Goal: Information Seeking & Learning: Learn about a topic

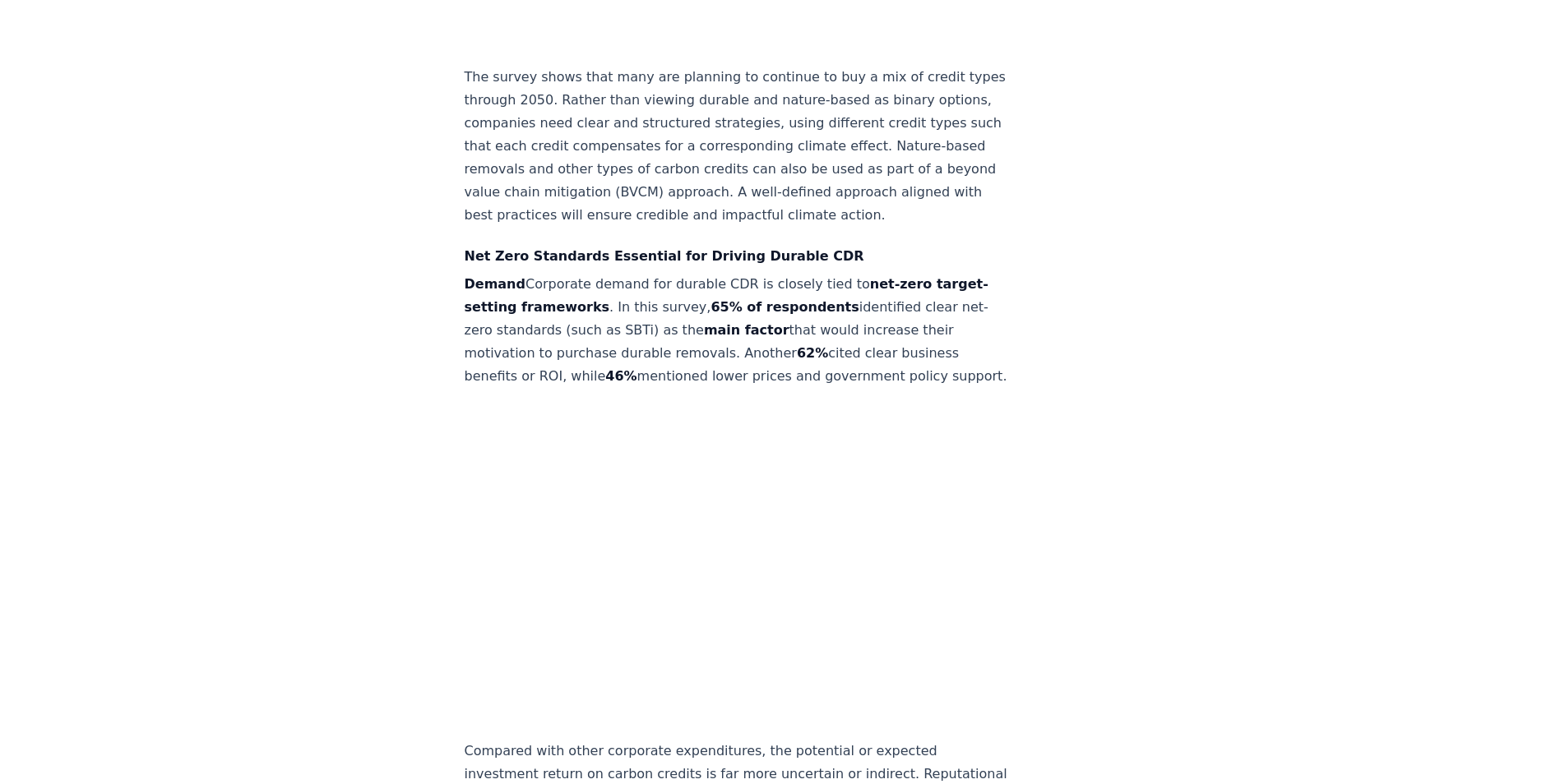
scroll to position [3451, 0]
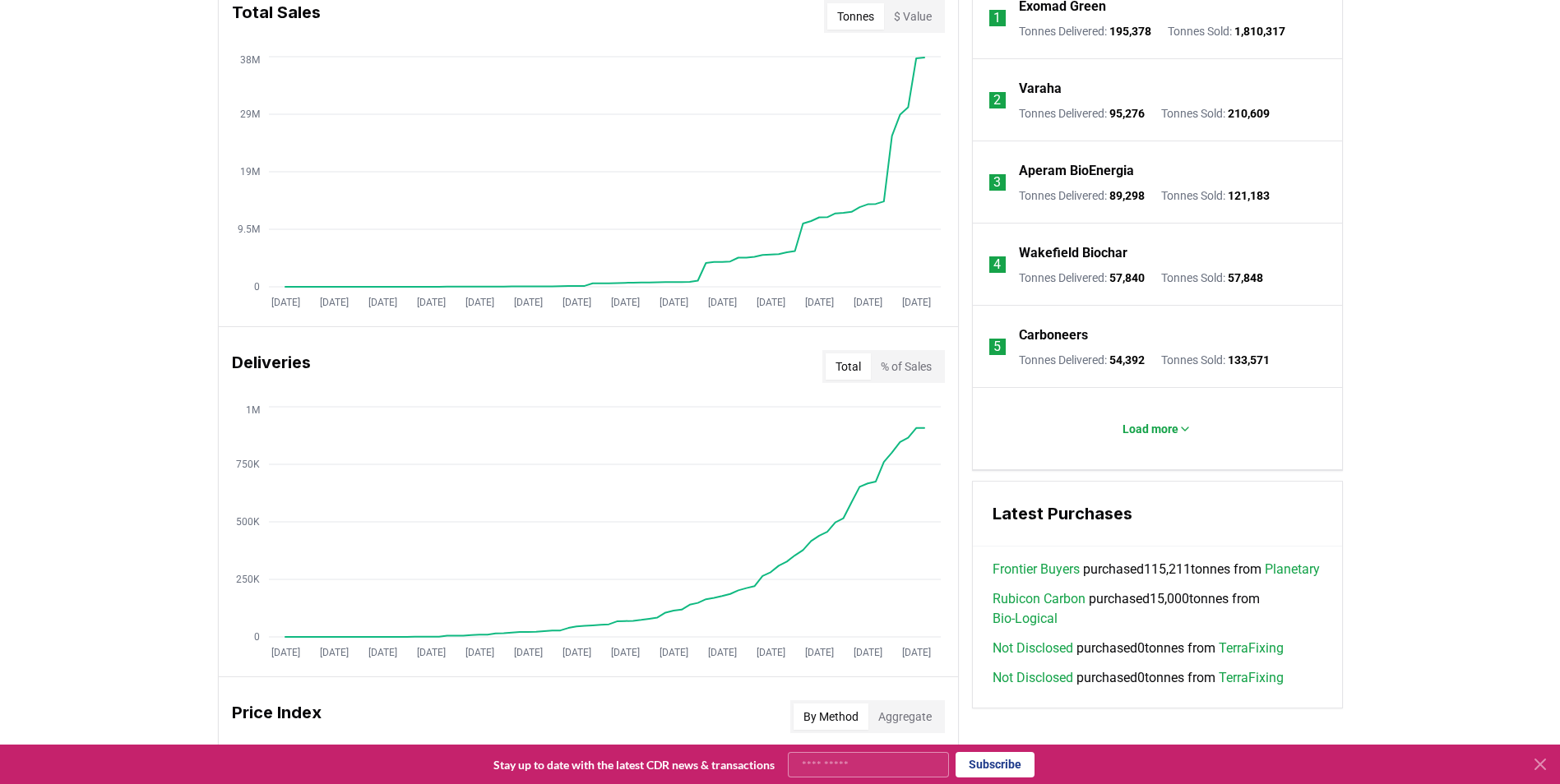
scroll to position [411, 0]
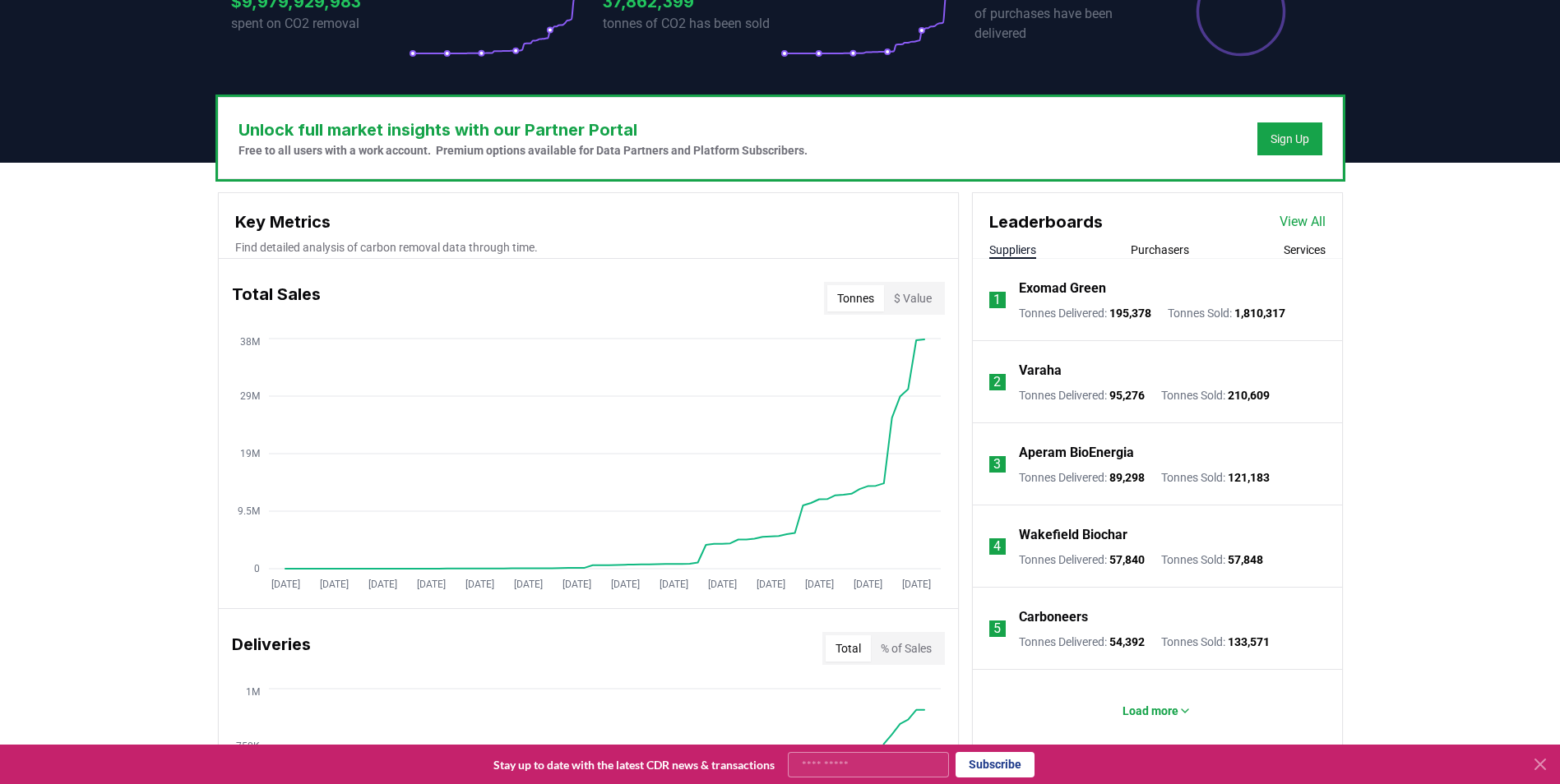
click at [1311, 218] on link "View All" at bounding box center [1301, 222] width 46 height 20
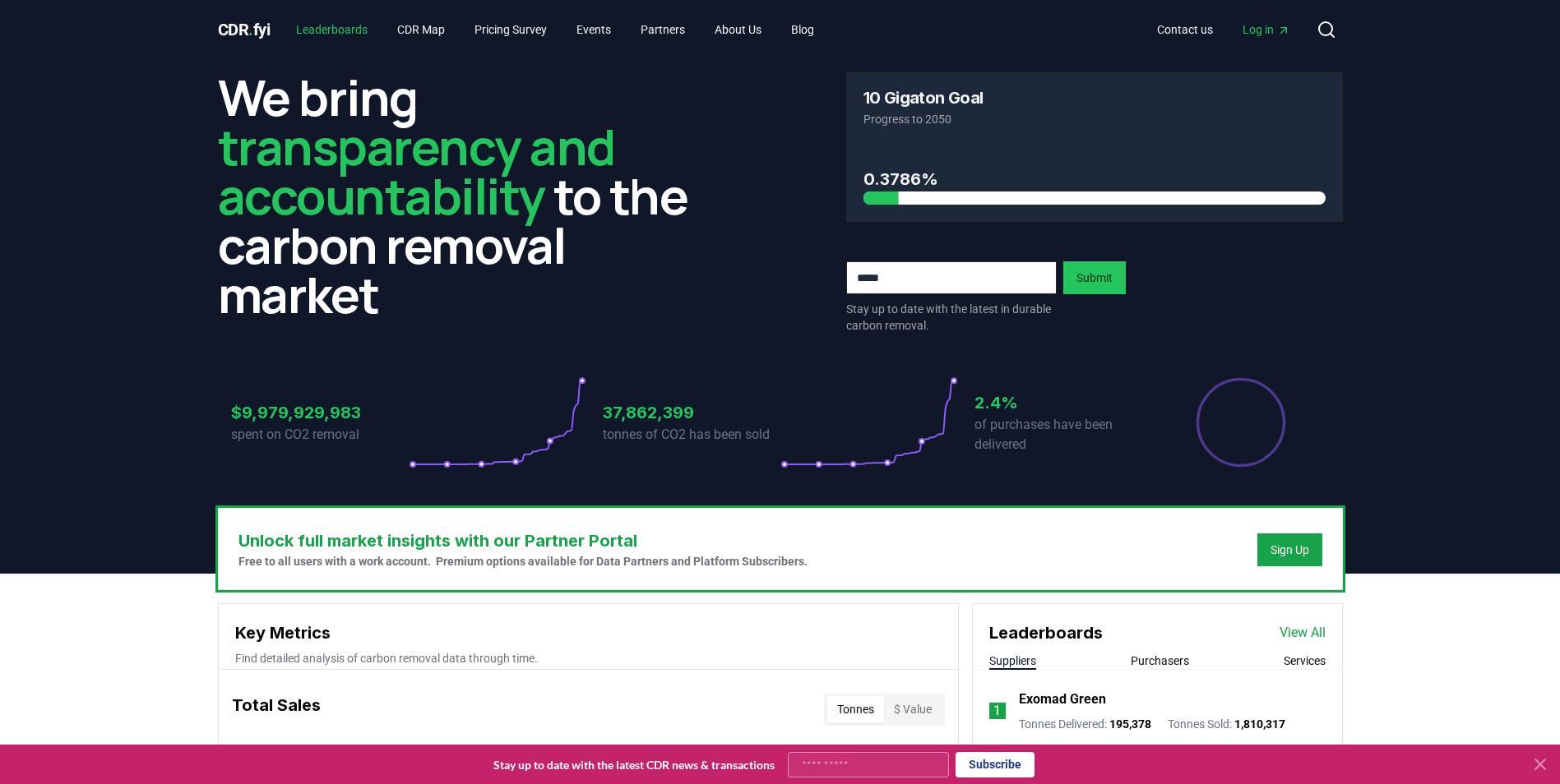
click at [360, 23] on link "Leaderboards" at bounding box center [332, 29] width 98 height 29
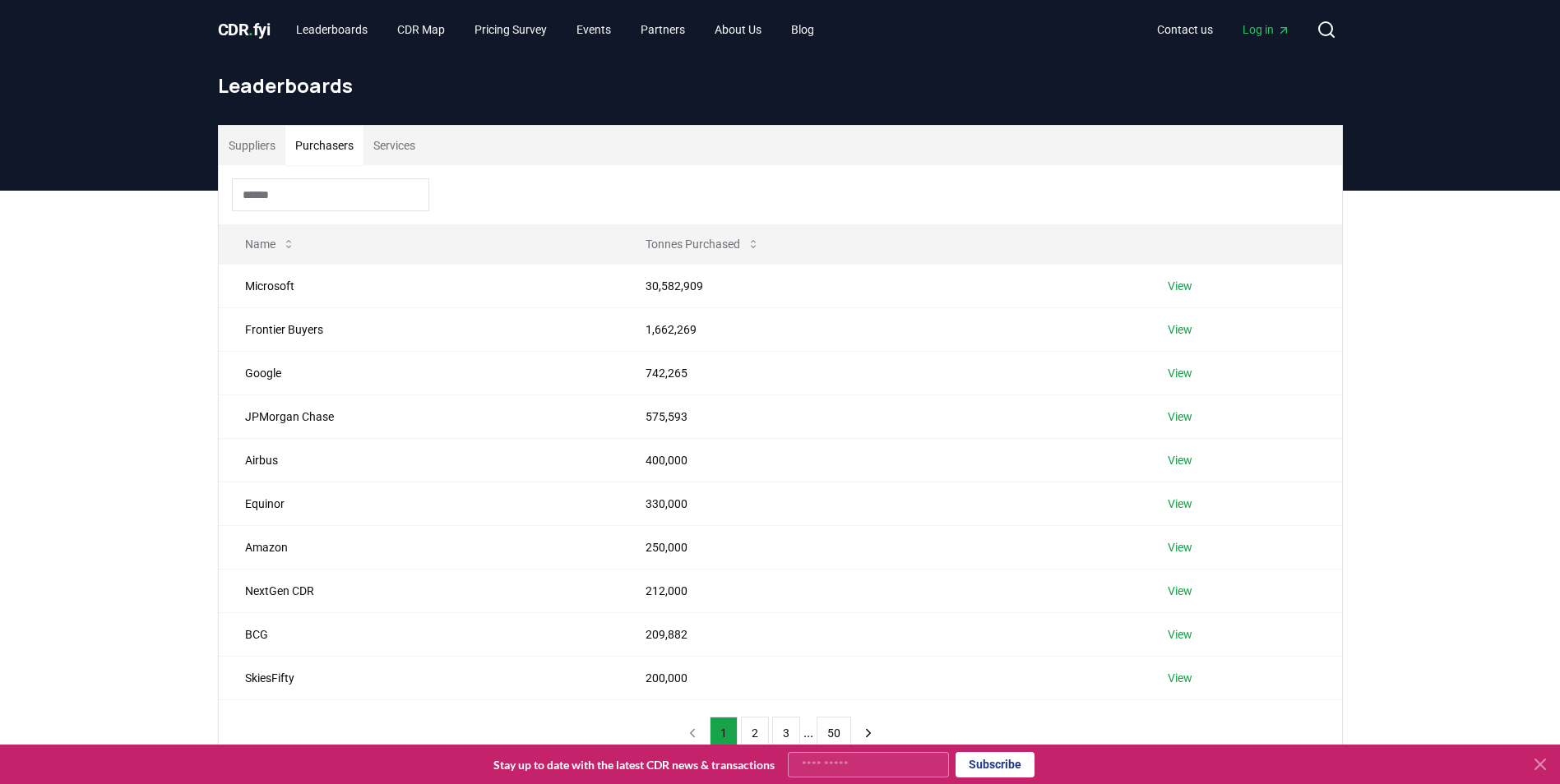
click at [335, 142] on button "Purchasers" at bounding box center [324, 145] width 78 height 39
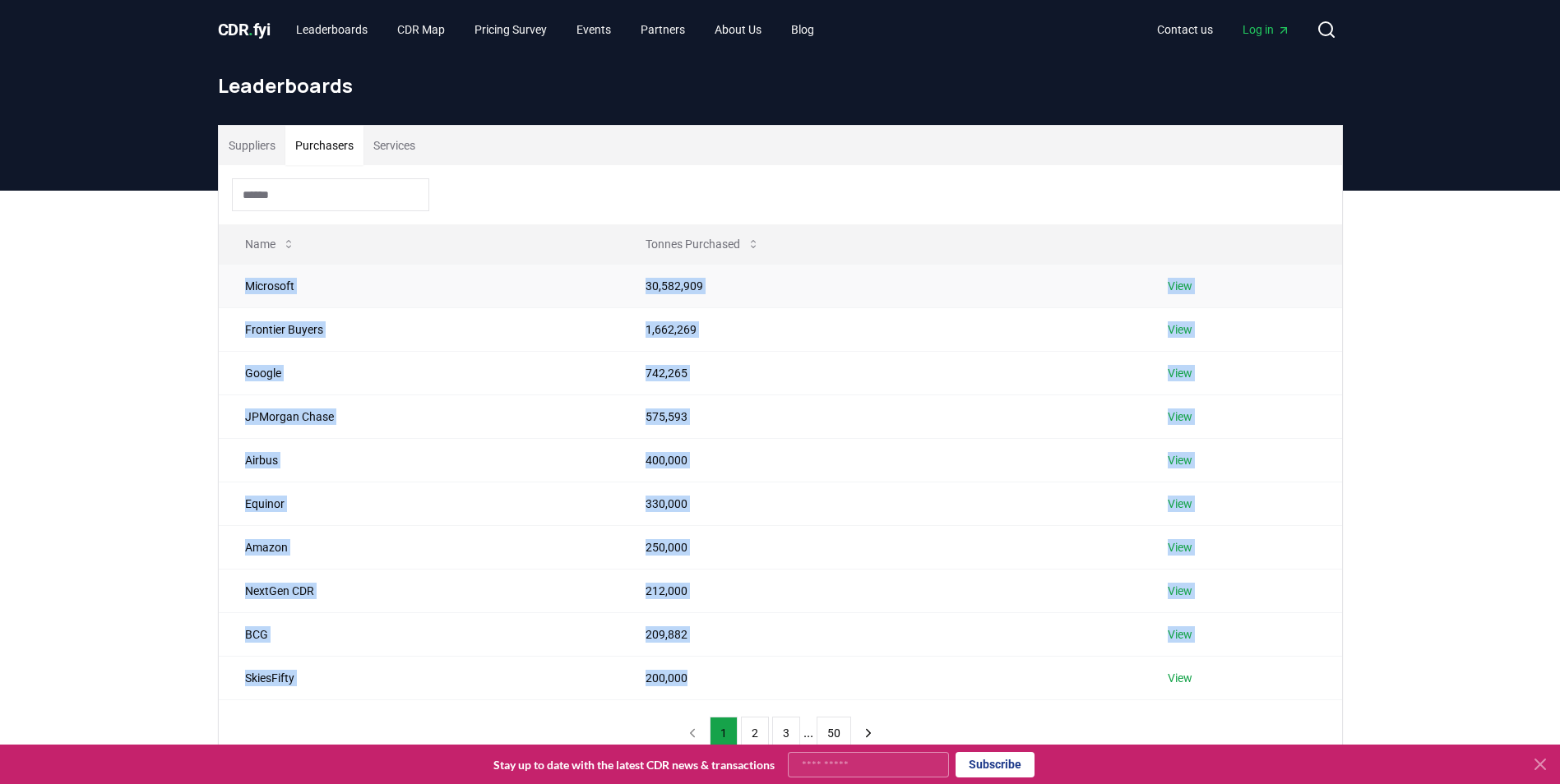
drag, startPoint x: 642, startPoint y: 650, endPoint x: 226, endPoint y: 298, distance: 544.9
click at [226, 298] on tbody "Microsoft 30,582,909 View Frontier Buyers 1,662,269 View Google 742,265 View JP…" at bounding box center [780, 481] width 1123 height 436
copy tbody "Microsoft 30,582,909 View Frontier Buyers 1,662,269 View Google 742,265 View JP…"
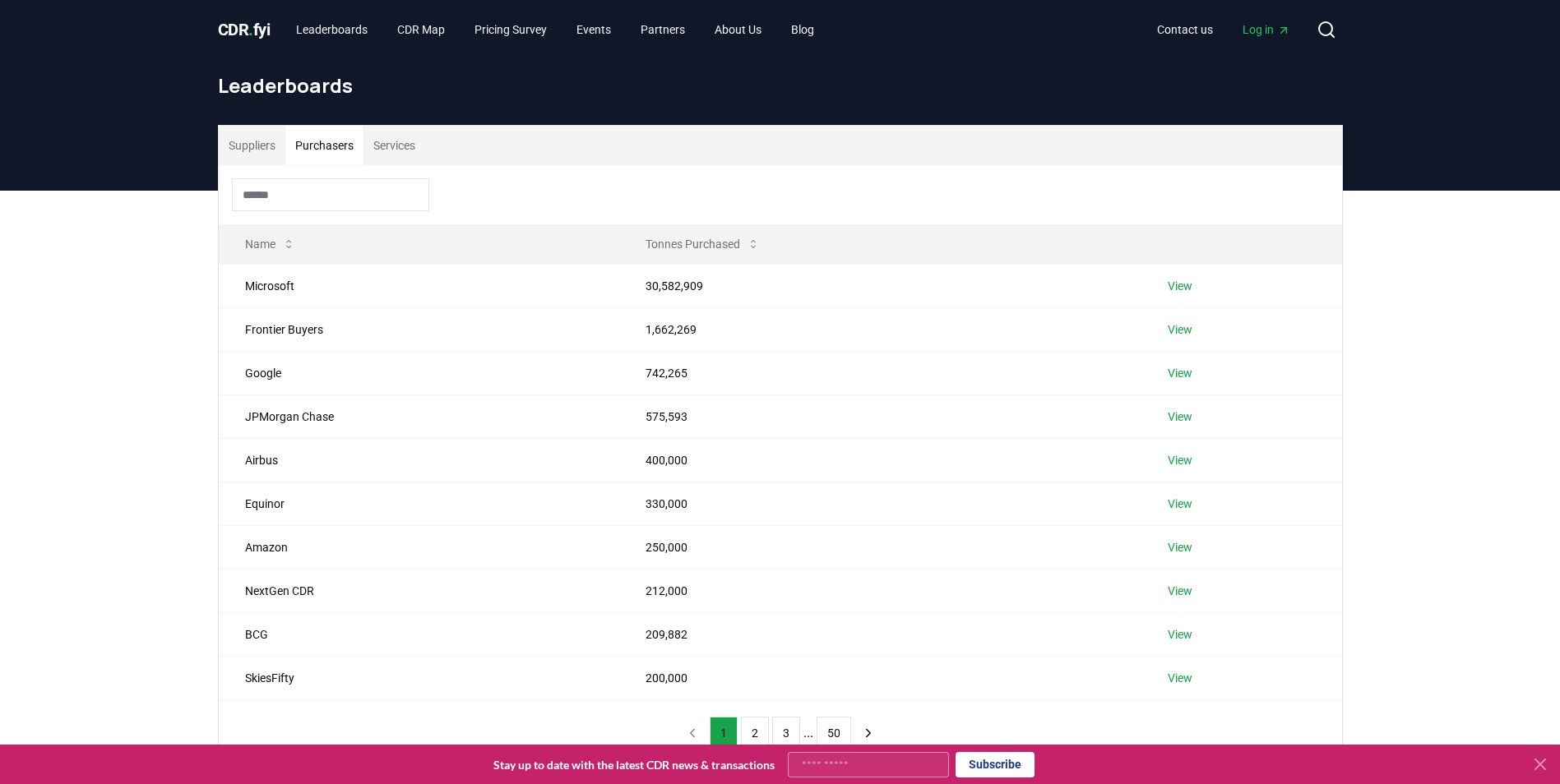
drag, startPoint x: 104, startPoint y: 520, endPoint x: 161, endPoint y: 509, distance: 58.1
click at [104, 520] on div "Suppliers Purchasers Services Name Tonnes Purchased Microsoft 30,582,909 View F…" at bounding box center [780, 512] width 1560 height 642
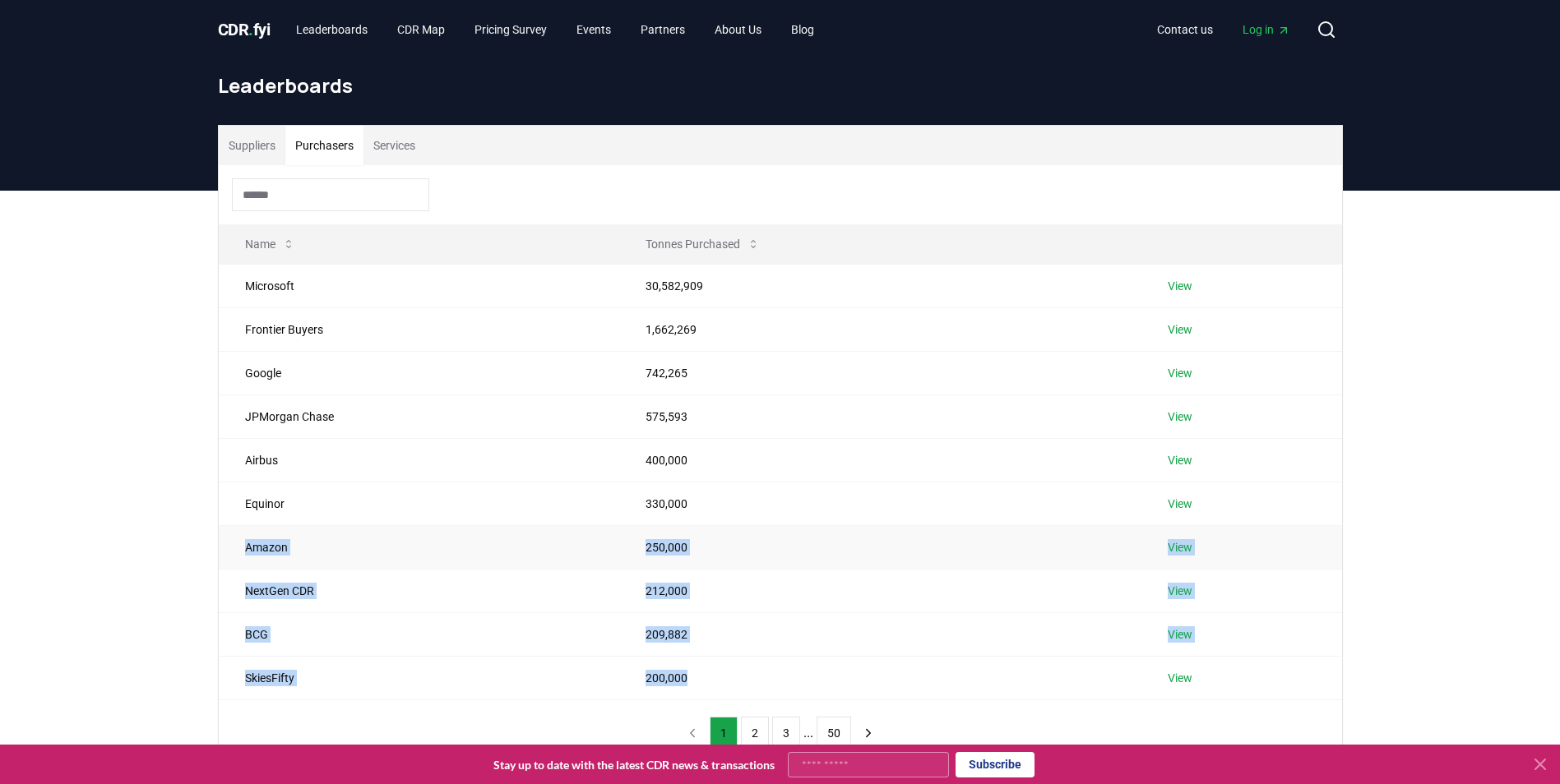
drag, startPoint x: 679, startPoint y: 678, endPoint x: 228, endPoint y: 548, distance: 469.4
click at [228, 548] on tbody "Microsoft 30,582,909 View Frontier Buyers 1,662,269 View Google 742,265 View JP…" at bounding box center [780, 481] width 1123 height 436
copy tbody "Amazon 250,000 View NextGen CDR 212,000 View BCG 209,882 View SkiesFifty 200,000"
click at [142, 503] on div "Suppliers Purchasers Services Name Tonnes Purchased Microsoft 30,582,909 View F…" at bounding box center [780, 512] width 1560 height 642
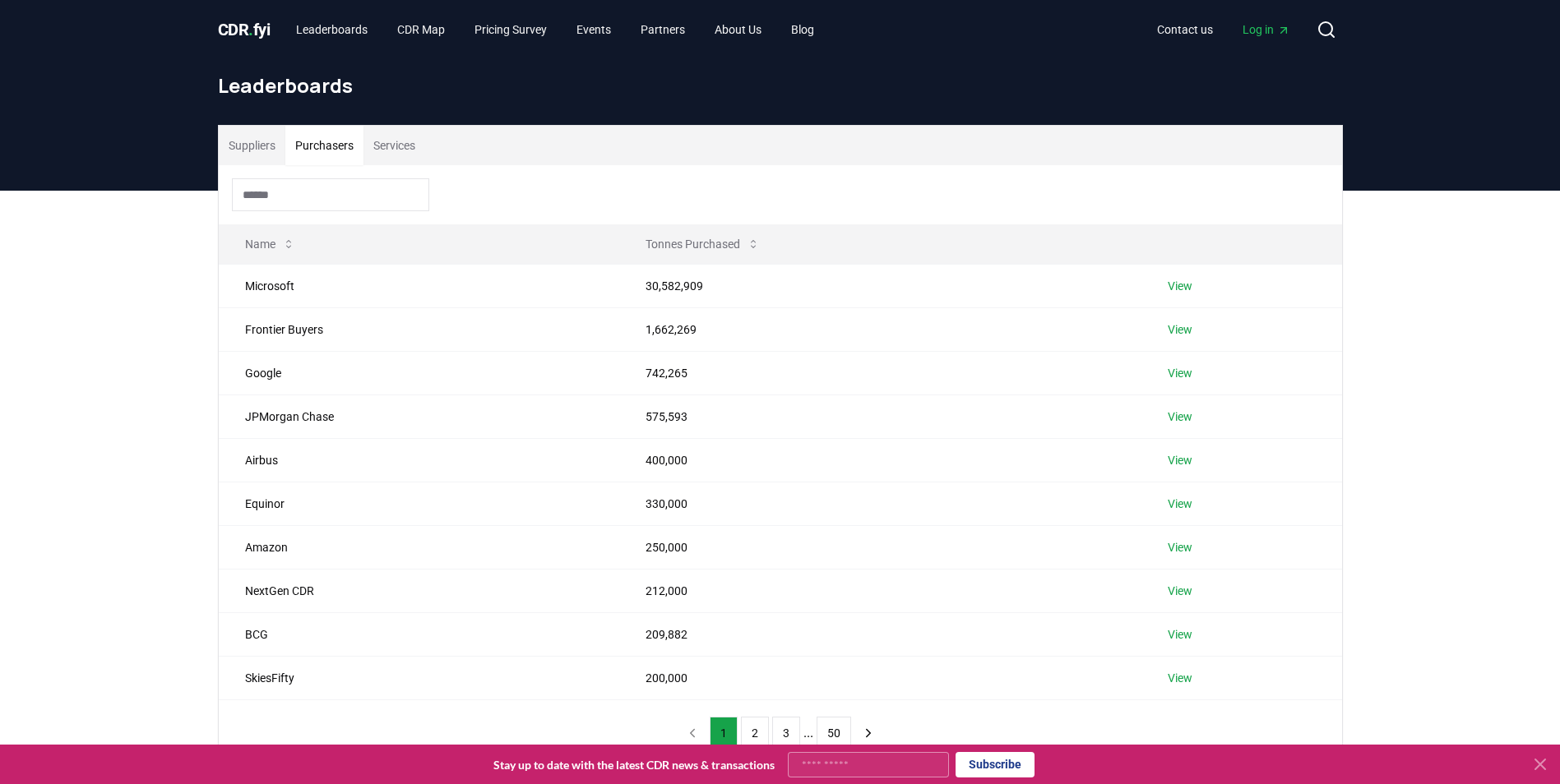
click at [393, 146] on button "Services" at bounding box center [394, 145] width 62 height 39
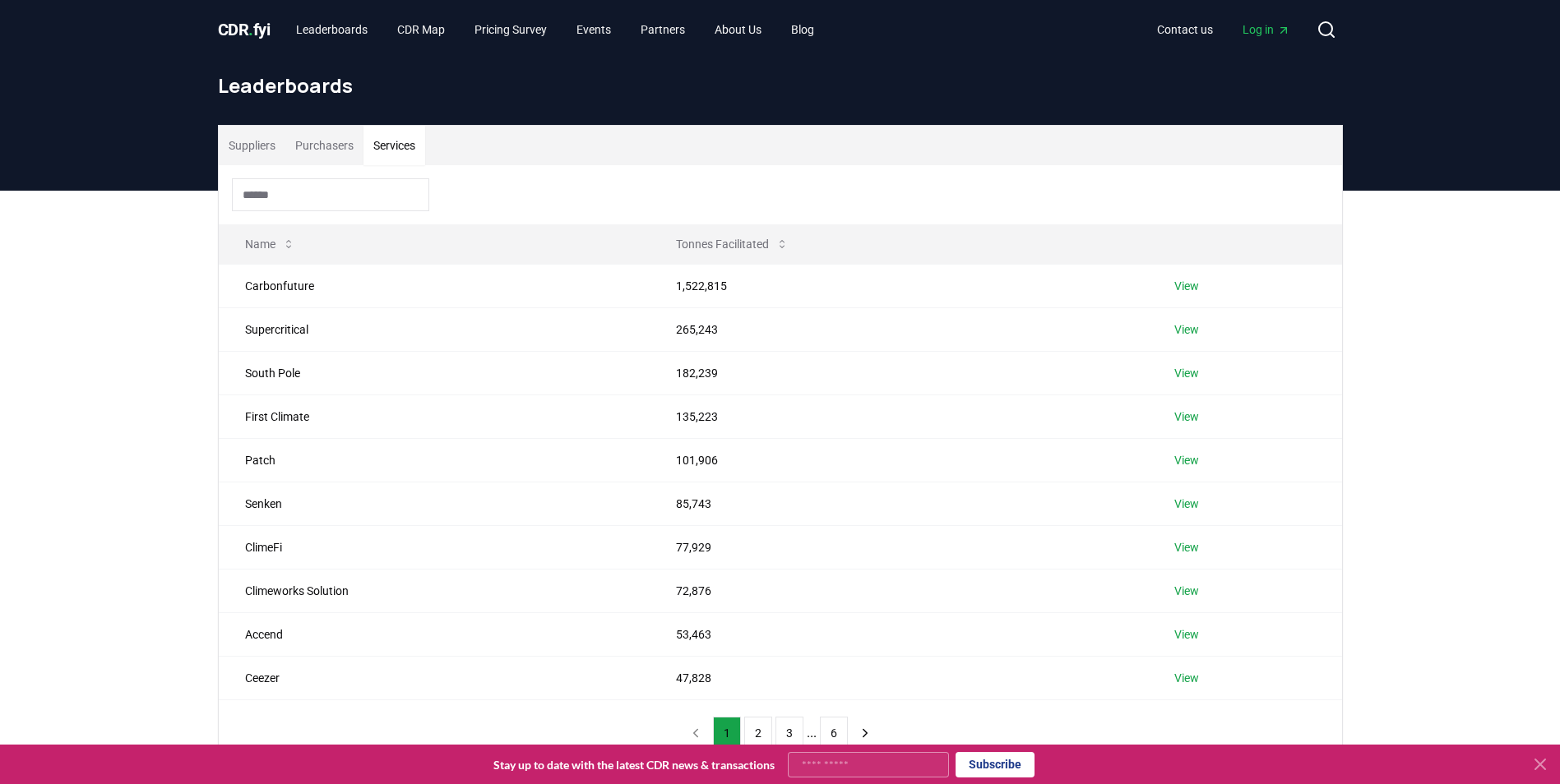
click at [246, 145] on button "Suppliers" at bounding box center [252, 145] width 67 height 39
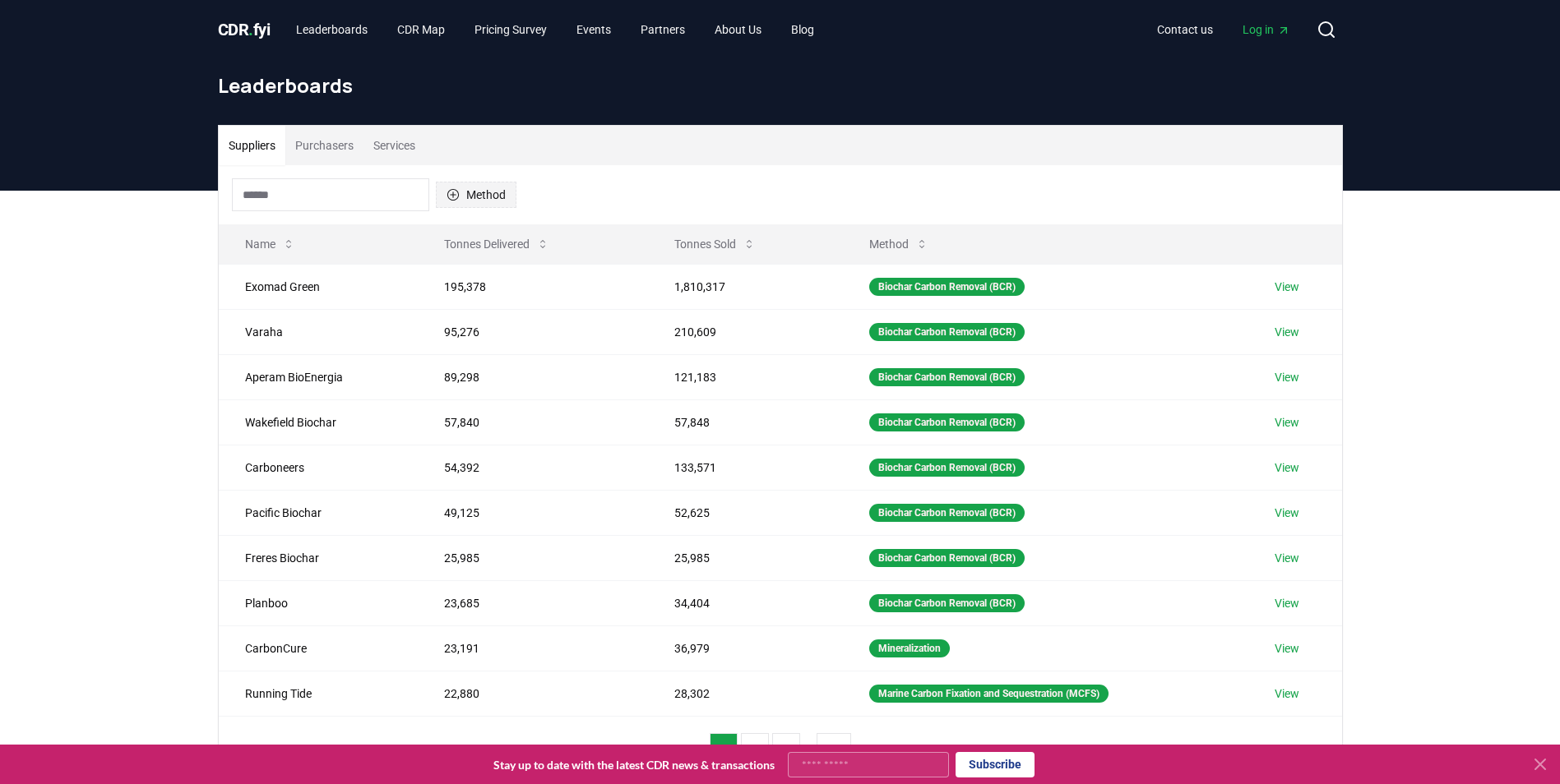
click at [460, 191] on button "Method" at bounding box center [476, 195] width 80 height 26
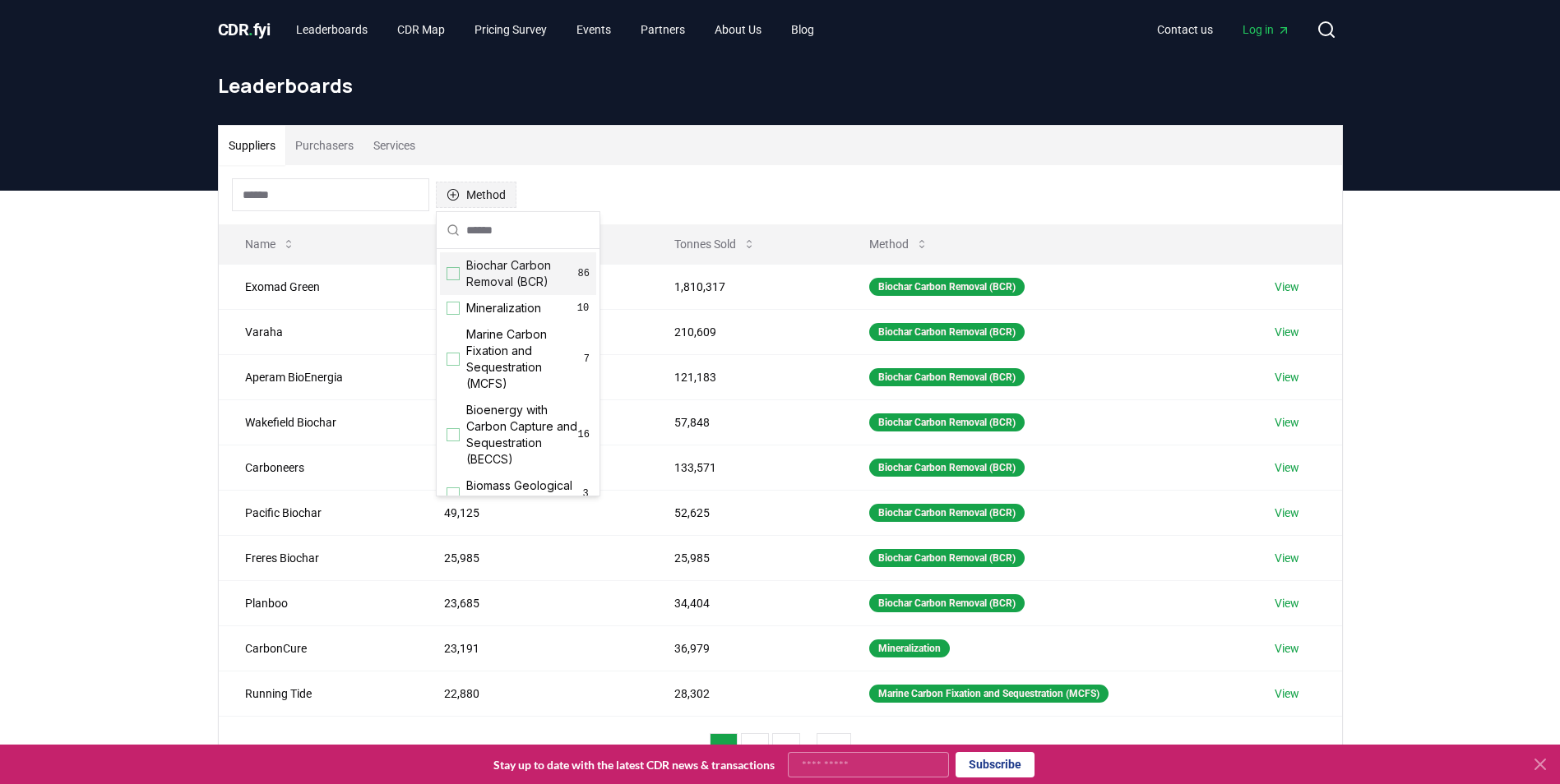
click at [460, 191] on button "Method" at bounding box center [476, 195] width 80 height 26
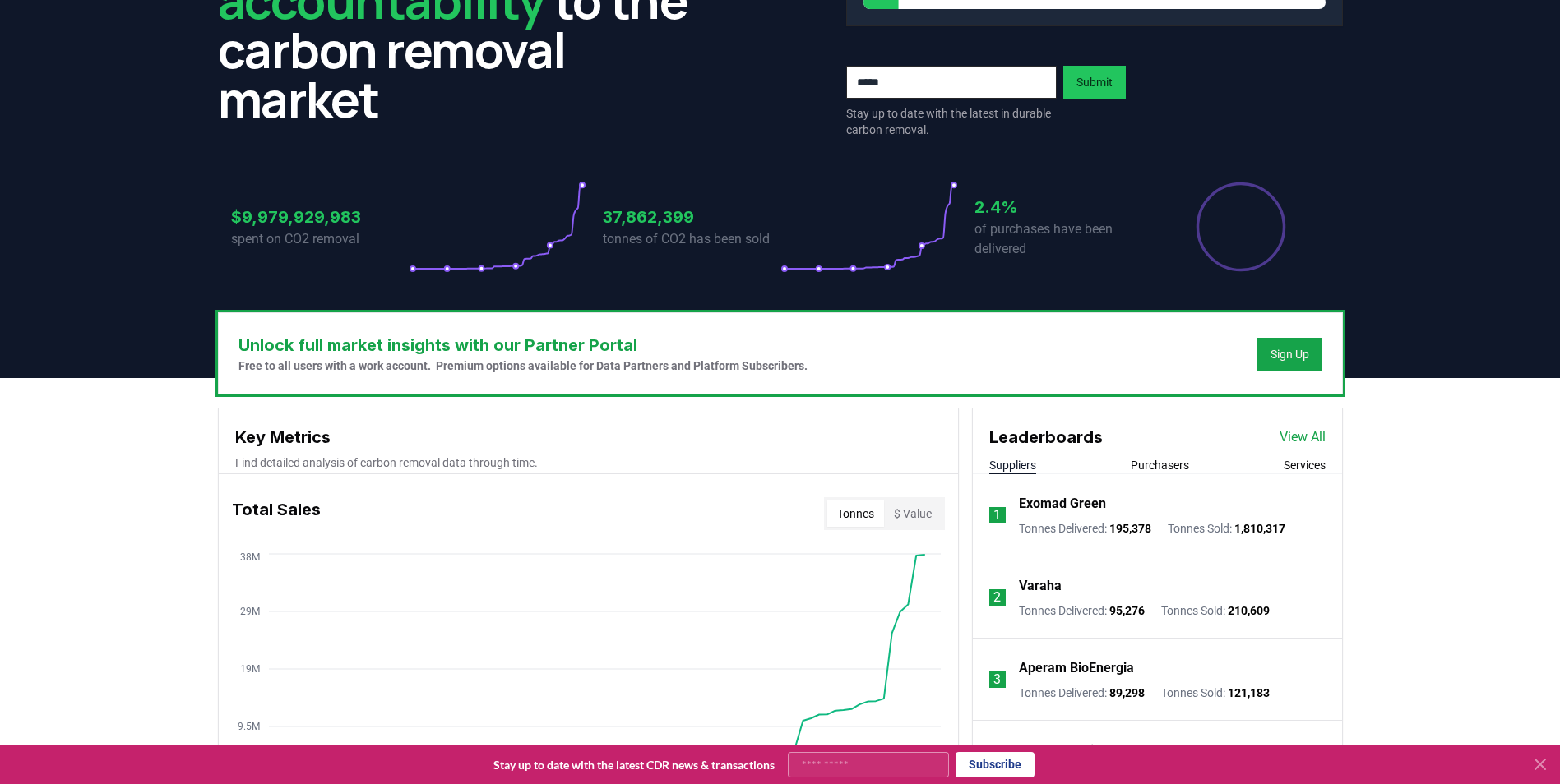
scroll to position [507, 0]
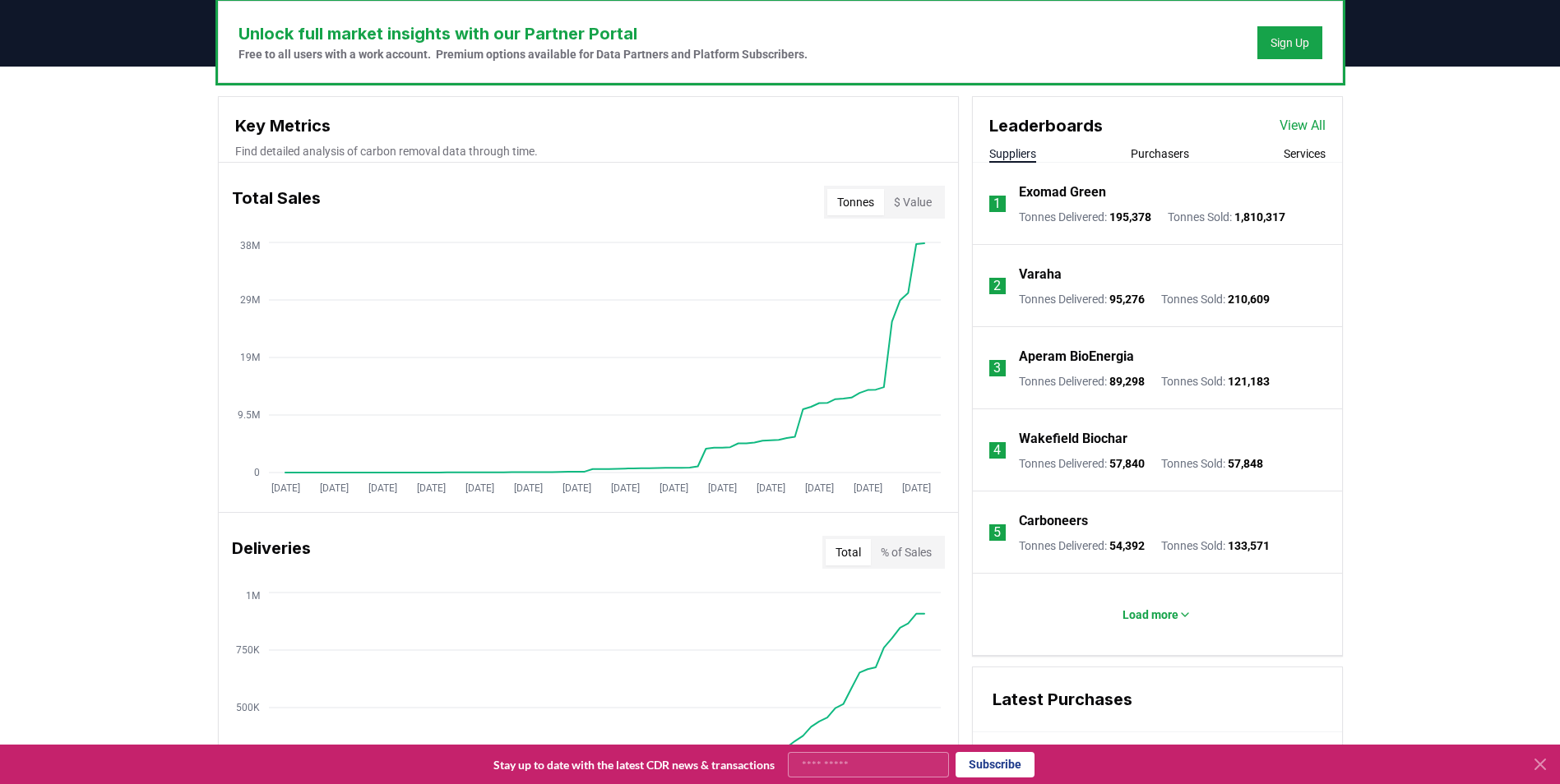
click at [1305, 152] on button "Services" at bounding box center [1303, 154] width 42 height 17
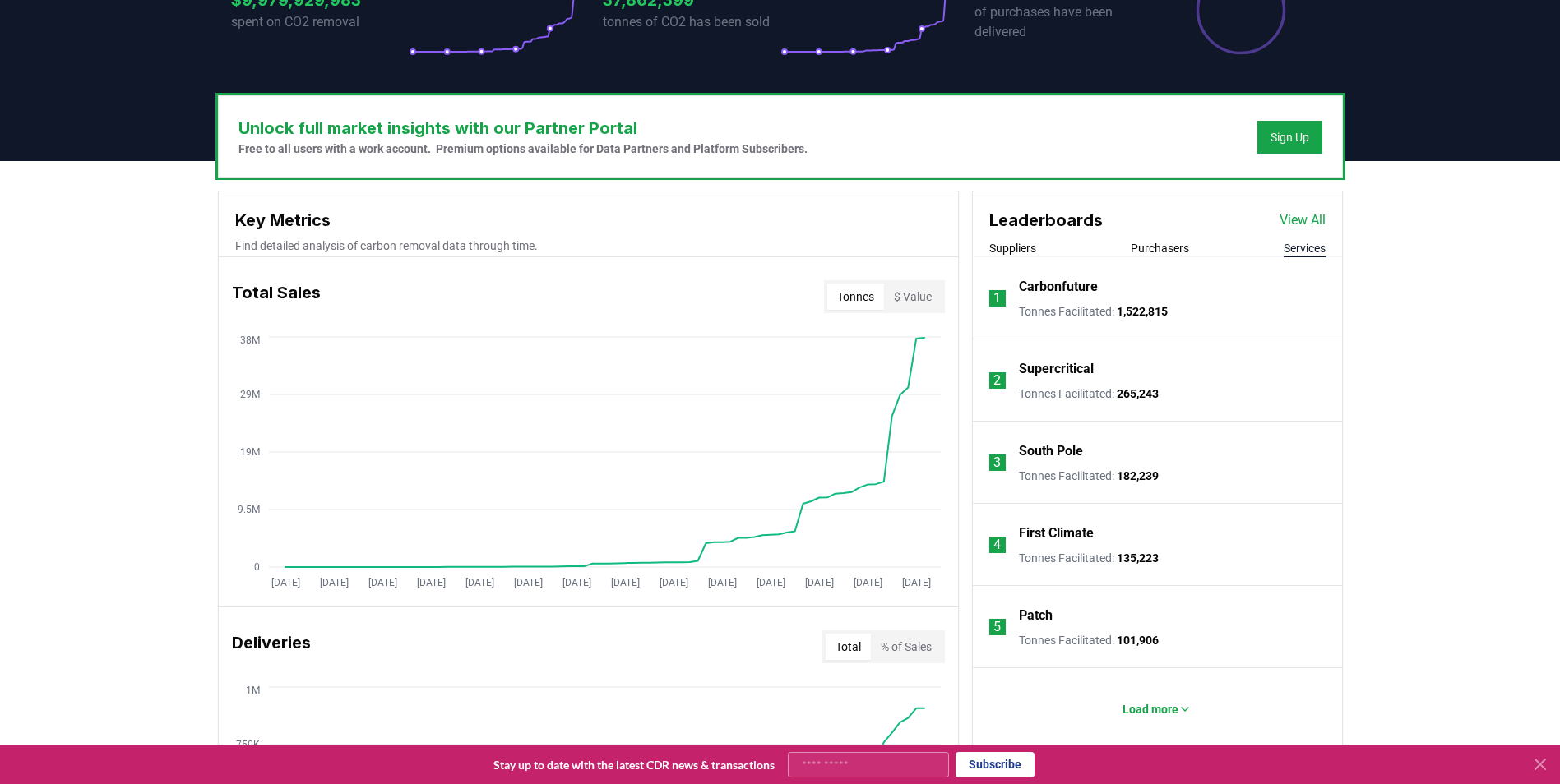
scroll to position [658, 0]
